Goal: Download file/media

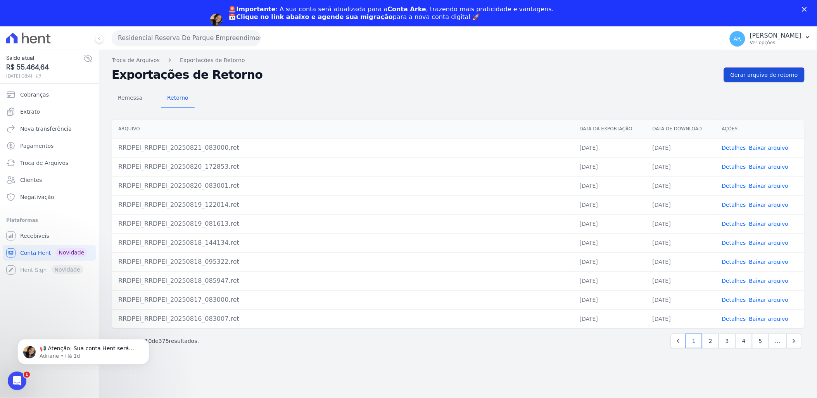
drag, startPoint x: 0, startPoint y: 0, endPoint x: 761, endPoint y: 73, distance: 764.6
click at [761, 73] on span "Gerar arquivo de retorno" at bounding box center [763, 75] width 67 height 8
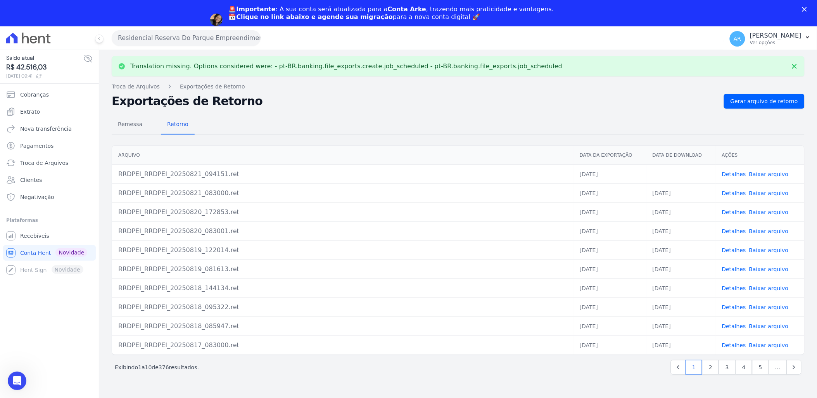
click at [767, 173] on link "Baixar arquivo" at bounding box center [769, 174] width 40 height 6
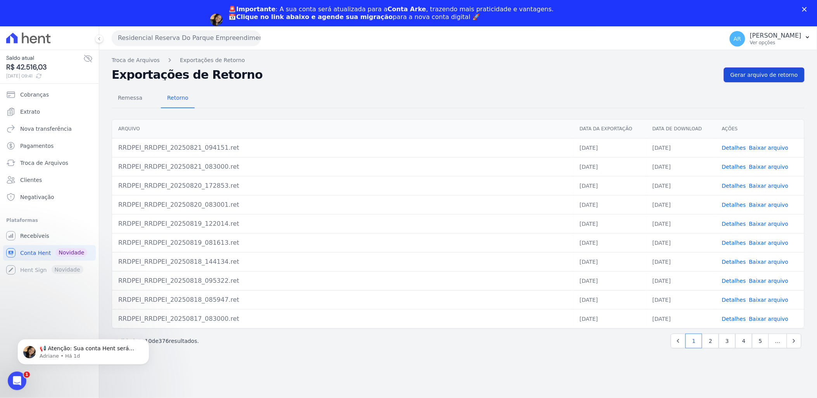
click at [786, 70] on link "Gerar arquivo de retorno" at bounding box center [764, 74] width 81 height 15
